Goal: Obtain resource: Download file/media

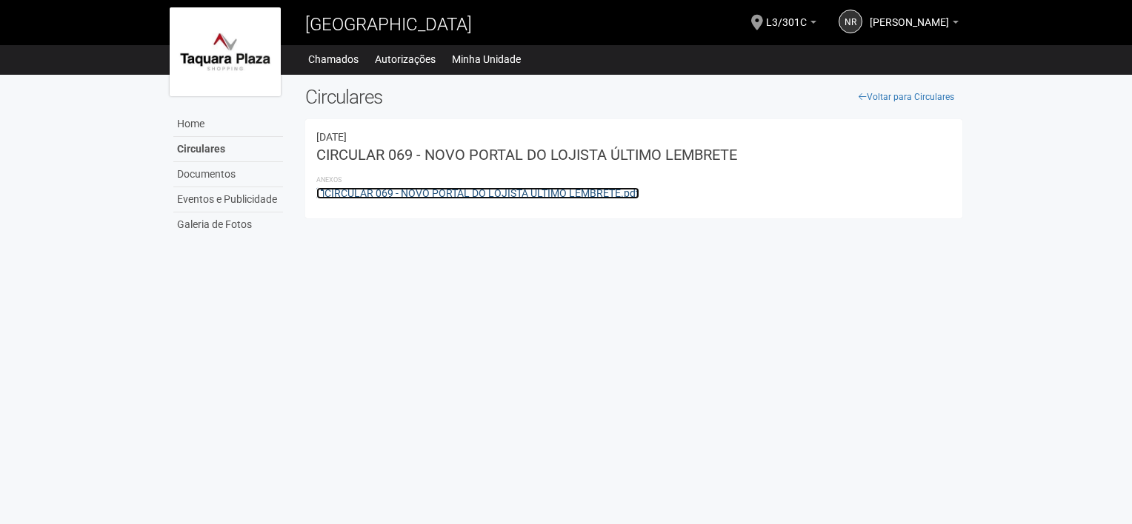
click at [501, 196] on link "CIRCULAR 069 - NOVO PORTAL DO LOJISTA ÚLTIMO LEMBRETE.pdf" at bounding box center [477, 193] width 323 height 12
click at [919, 21] on span "[PERSON_NAME]" at bounding box center [909, 15] width 79 height 26
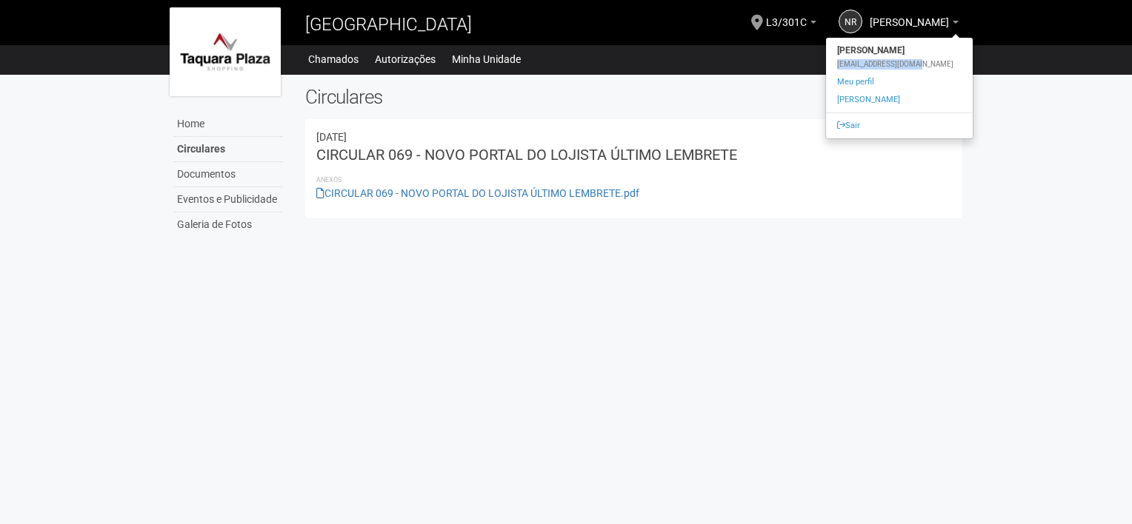
drag, startPoint x: 908, startPoint y: 65, endPoint x: 830, endPoint y: 62, distance: 78.6
click at [830, 62] on div "[EMAIL_ADDRESS][DOMAIN_NAME]" at bounding box center [899, 64] width 147 height 10
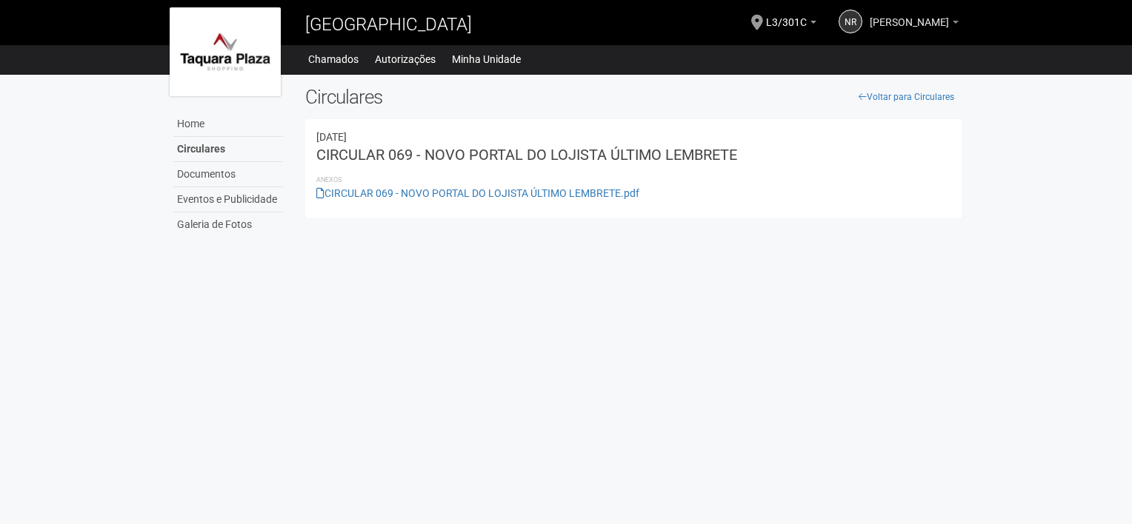
copy div "nelsonrj@mrkids.com.b"
click at [912, 21] on span "[PERSON_NAME]" at bounding box center [909, 15] width 79 height 26
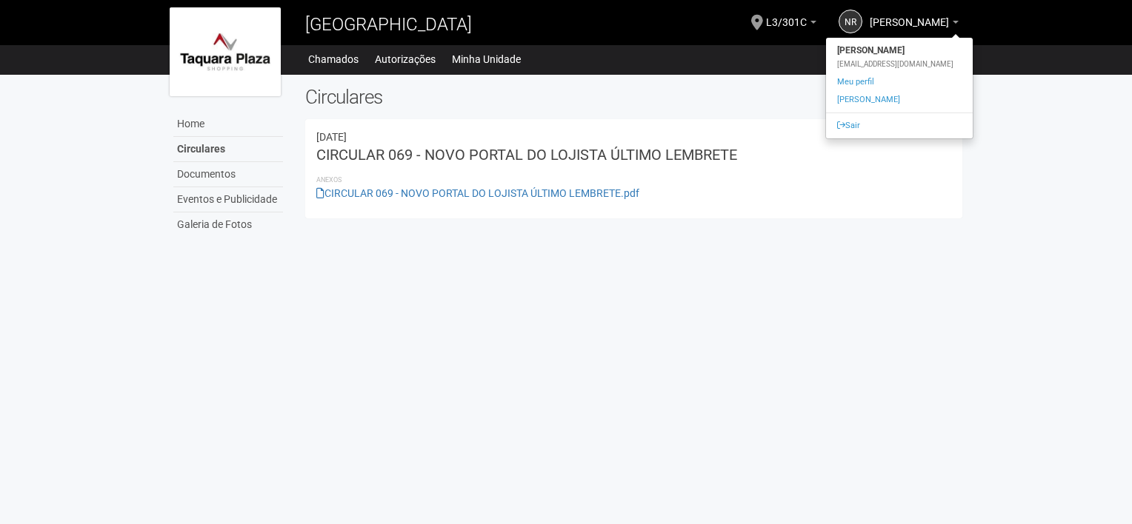
click at [916, 66] on div "[EMAIL_ADDRESS][DOMAIN_NAME]" at bounding box center [899, 64] width 147 height 10
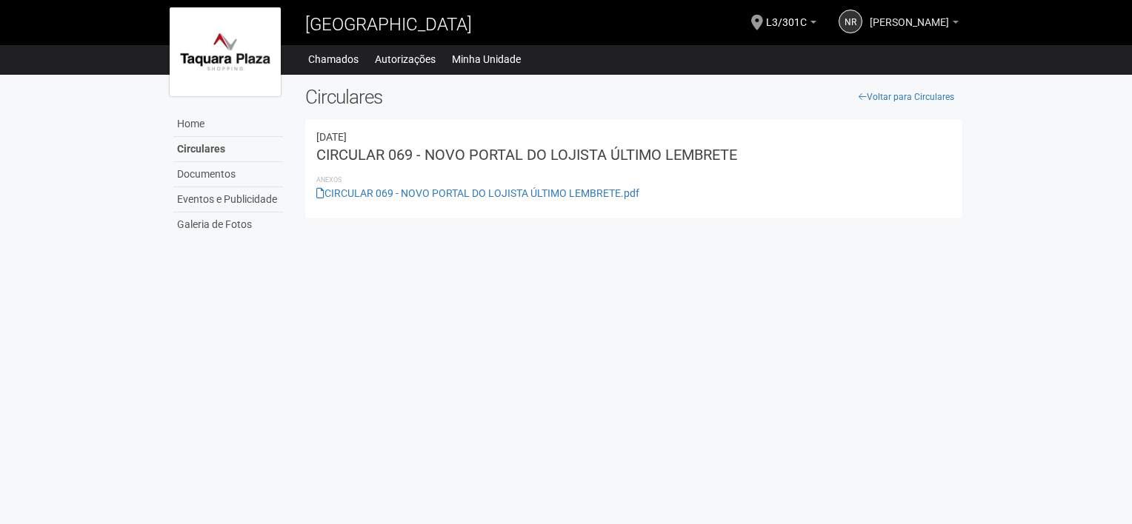
click at [924, 27] on span "[PERSON_NAME]" at bounding box center [909, 15] width 79 height 26
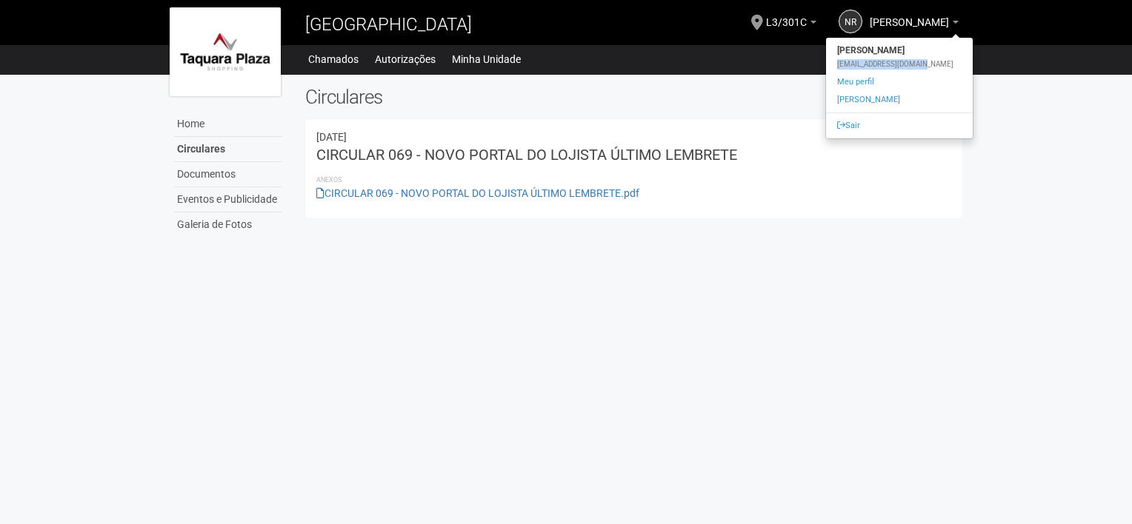
drag, startPoint x: 912, startPoint y: 63, endPoint x: 830, endPoint y: 61, distance: 81.5
click at [830, 61] on div "[EMAIL_ADDRESS][DOMAIN_NAME]" at bounding box center [899, 64] width 147 height 10
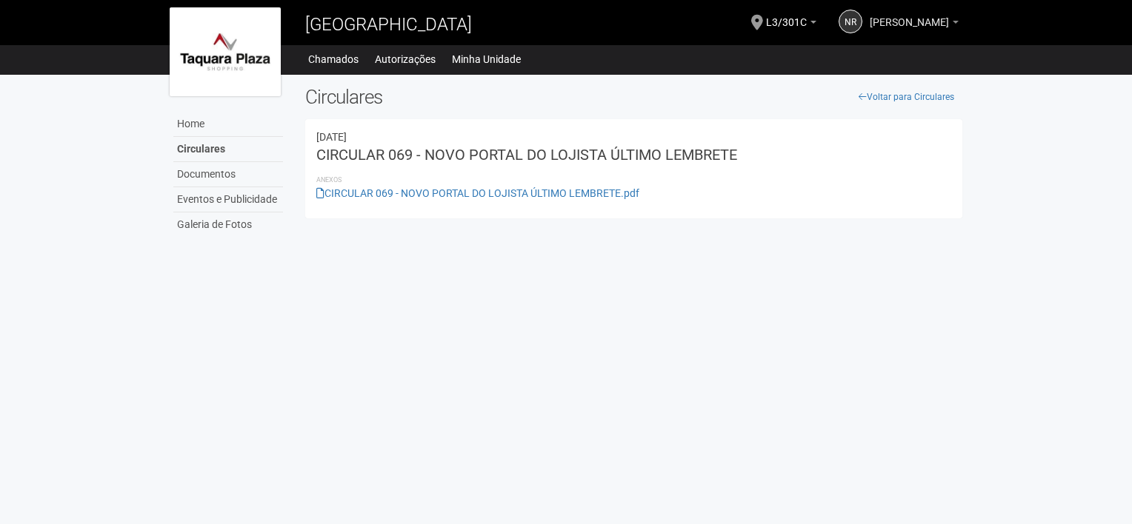
click at [957, 21] on b at bounding box center [956, 22] width 6 height 3
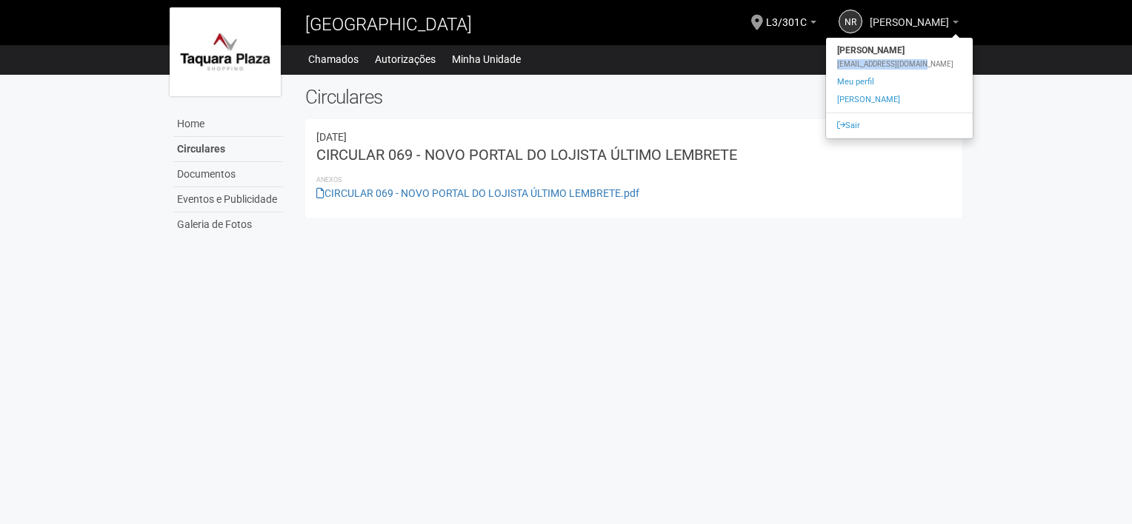
copy div "[EMAIL_ADDRESS][DOMAIN_NAME]"
click at [598, 268] on body "Aguarde... Taquara Plaza Shopping NR Nelson Ricardo de Oliveira Bento Nelson Ri…" at bounding box center [566, 262] width 1132 height 524
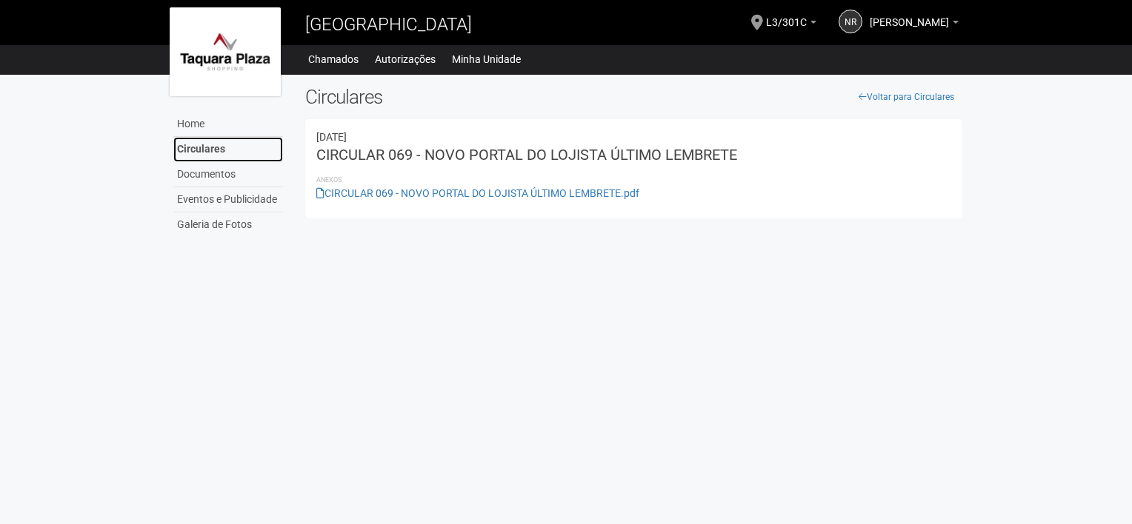
click at [220, 148] on link "Circulares" at bounding box center [228, 149] width 110 height 25
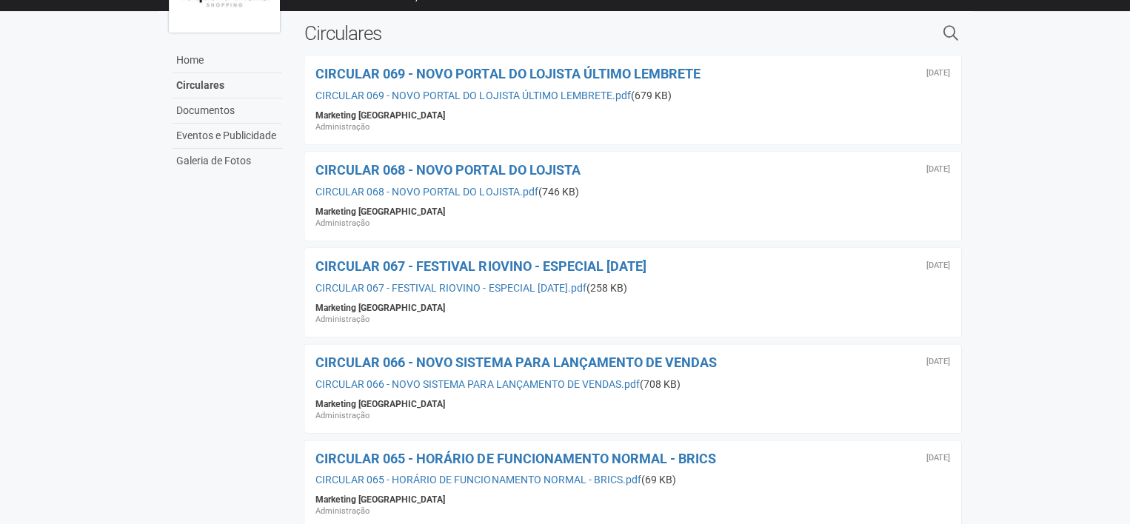
scroll to position [74, 0]
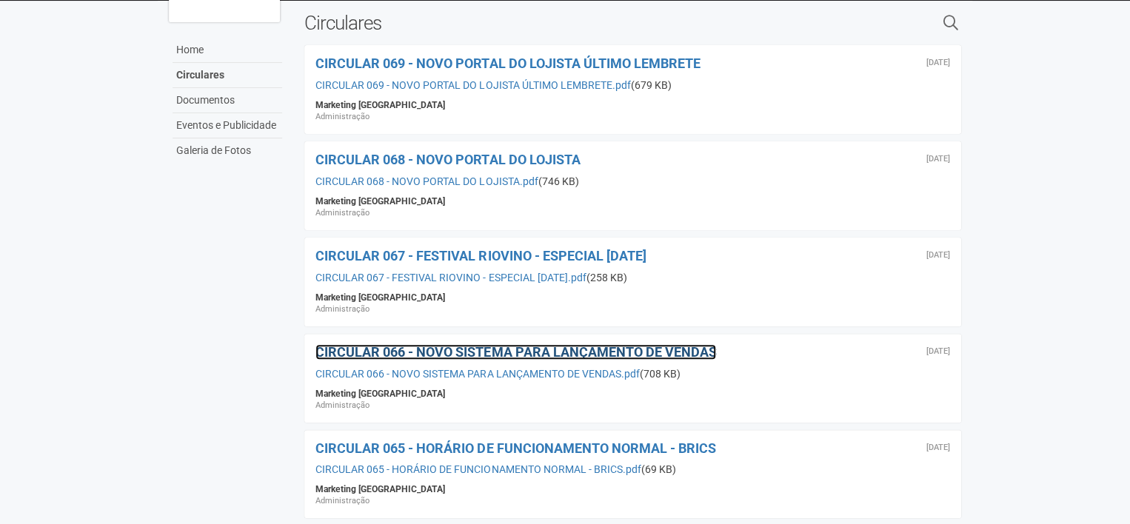
click at [550, 354] on span "CIRCULAR 066 - NOVO SISTEMA PARA LANÇAMENTO DE VENDAS" at bounding box center [516, 352] width 401 height 16
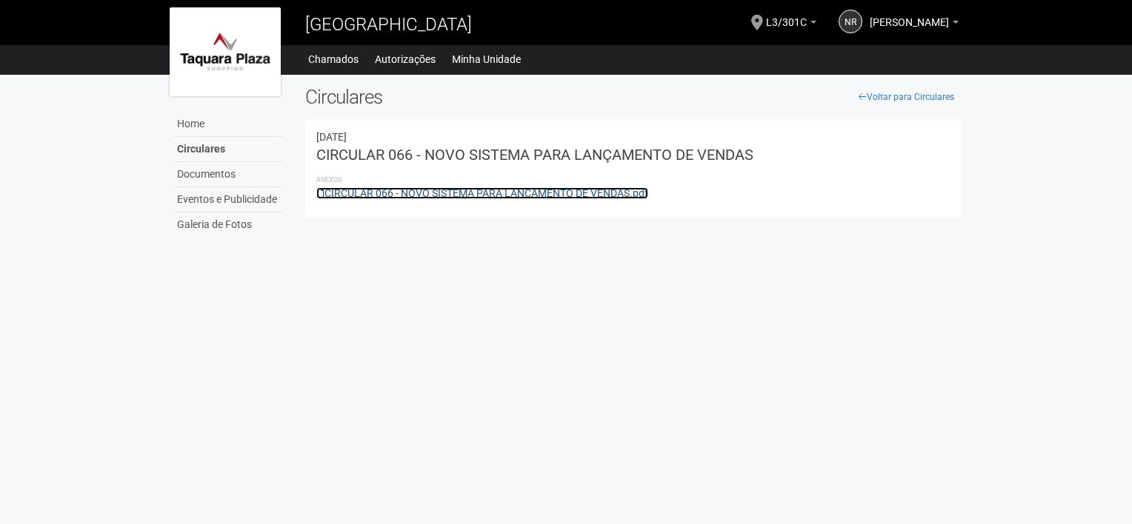
click at [501, 196] on link "CIRCULAR 066 - NOVO SISTEMA PARA LANÇAMENTO DE VENDAS.pdf" at bounding box center [482, 193] width 332 height 12
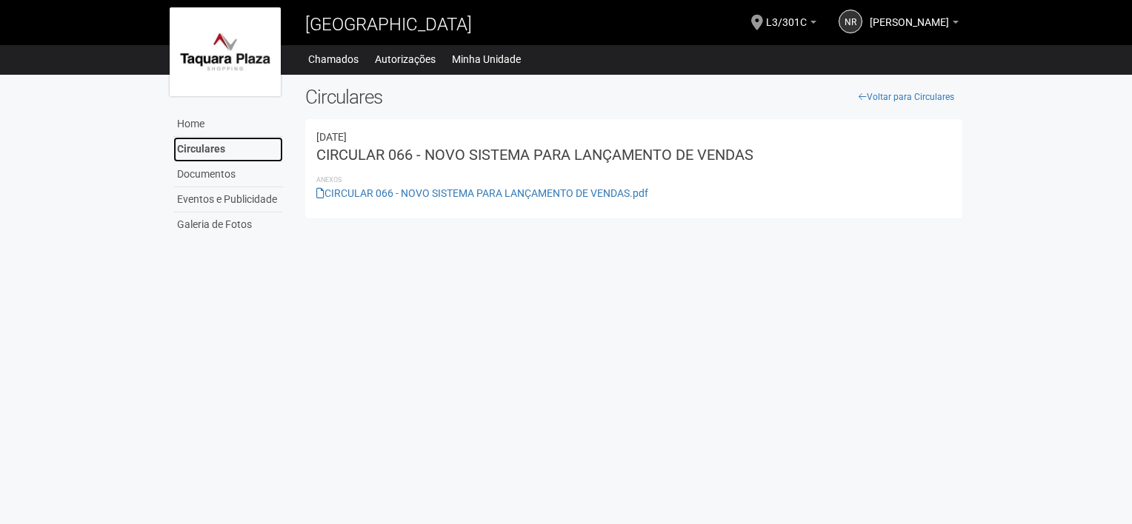
click at [215, 151] on link "Circulares" at bounding box center [228, 149] width 110 height 25
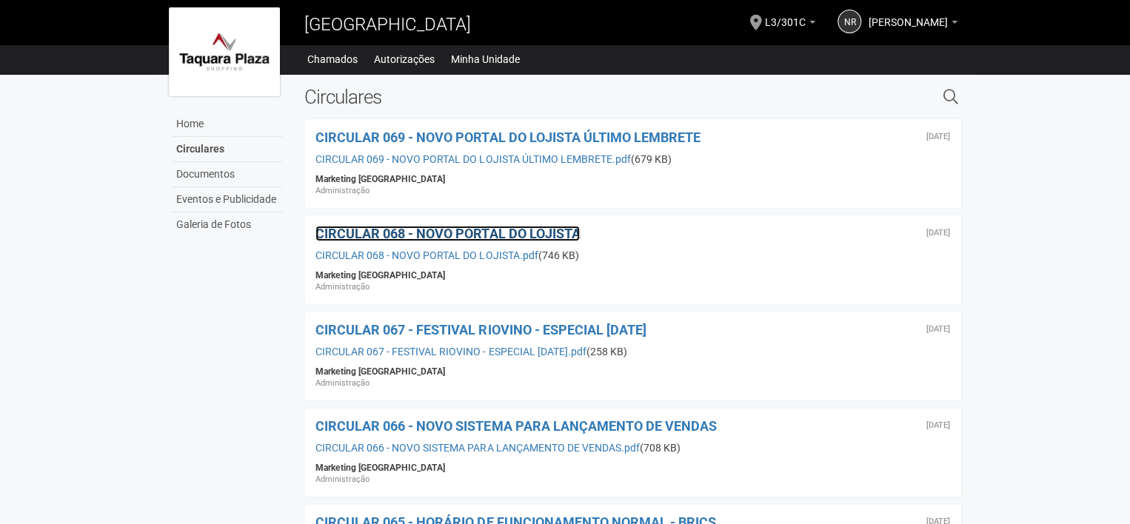
click at [472, 234] on span "CIRCULAR 068 - NOVO PORTAL DO LOJISTA" at bounding box center [448, 234] width 264 height 16
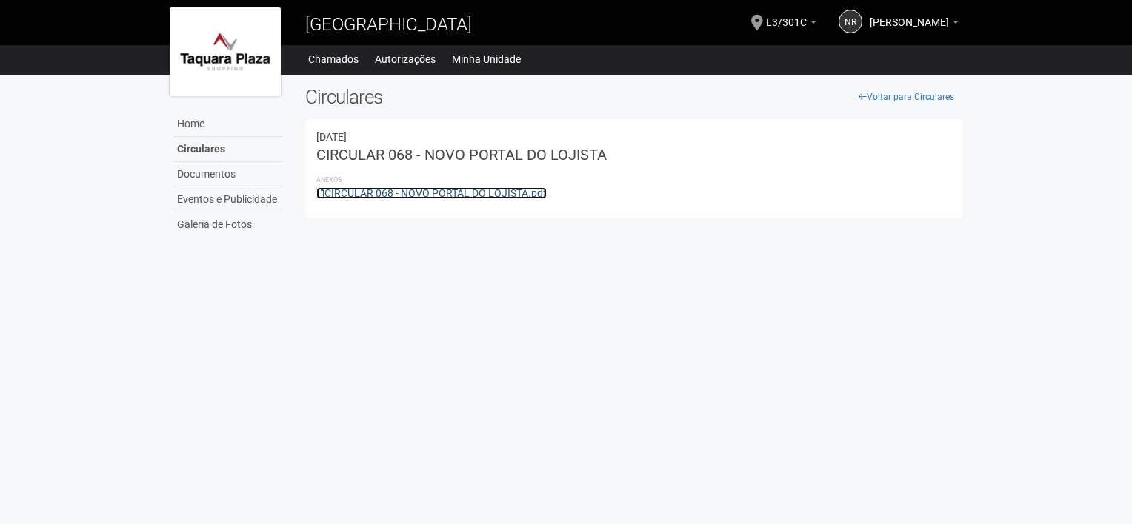
click at [447, 193] on link "CIRCULAR 068 - NOVO PORTAL DO LOJISTA.pdf" at bounding box center [431, 193] width 230 height 12
